Goal: Go to known website

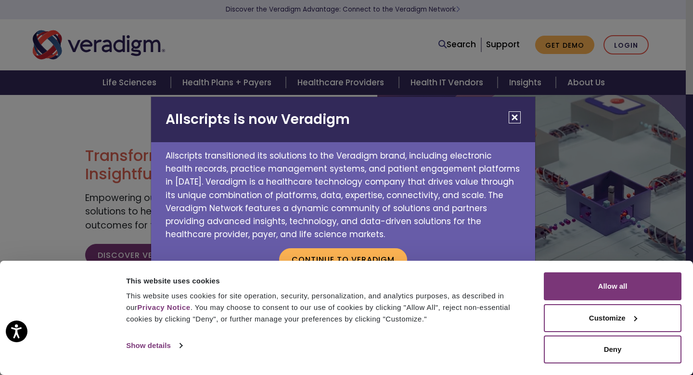
click at [512, 117] on button "Close" at bounding box center [515, 117] width 12 height 12
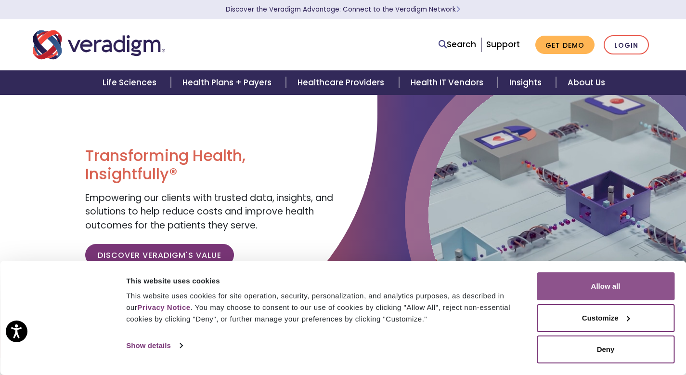
click at [633, 281] on button "Allow all" at bounding box center [606, 286] width 138 height 28
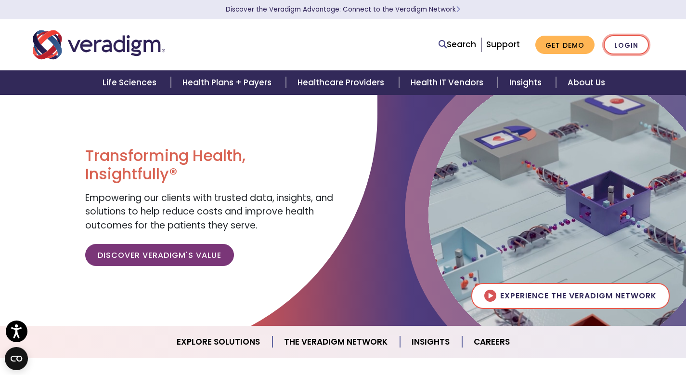
click at [623, 44] on link "Login" at bounding box center [626, 45] width 45 height 20
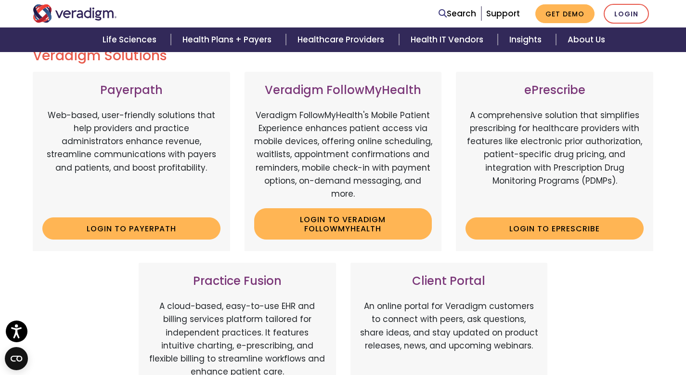
scroll to position [120, 0]
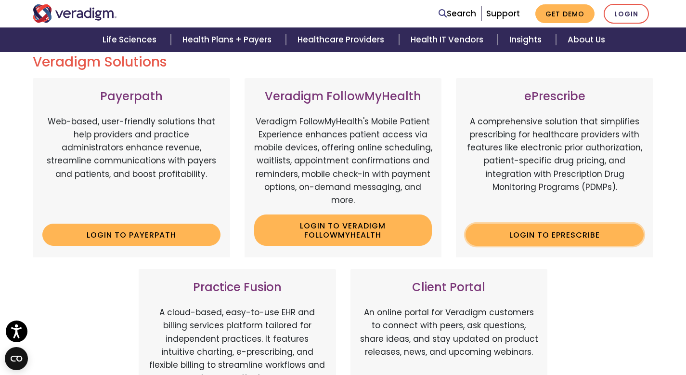
click at [519, 235] on link "Login to ePrescribe" at bounding box center [555, 234] width 178 height 22
click at [567, 230] on link "Login to ePrescribe" at bounding box center [555, 234] width 178 height 22
